Goal: Check status: Check status

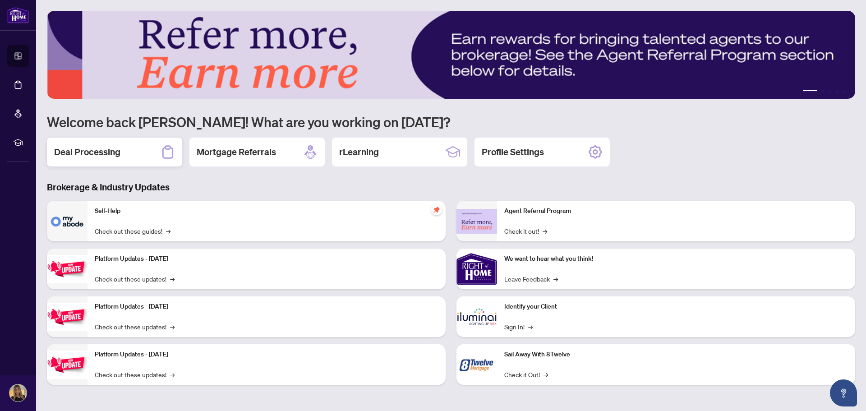
click at [105, 158] on h2 "Deal Processing" at bounding box center [87, 152] width 66 height 13
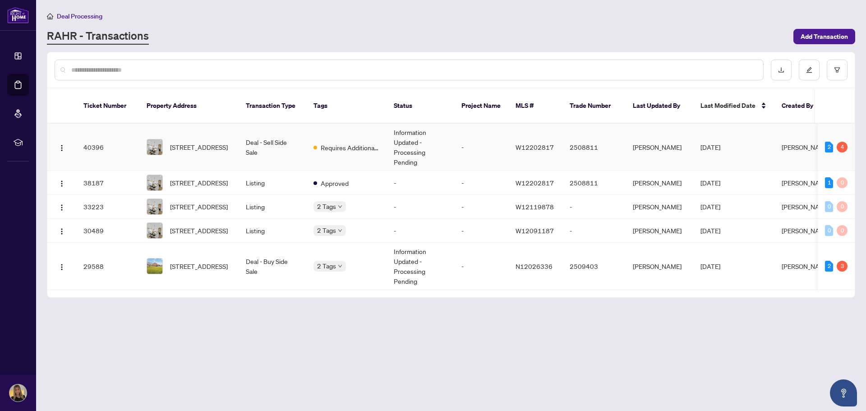
click at [416, 124] on td "Information Updated - Processing Pending" at bounding box center [420, 147] width 68 height 47
